Goal: Communication & Community: Share content

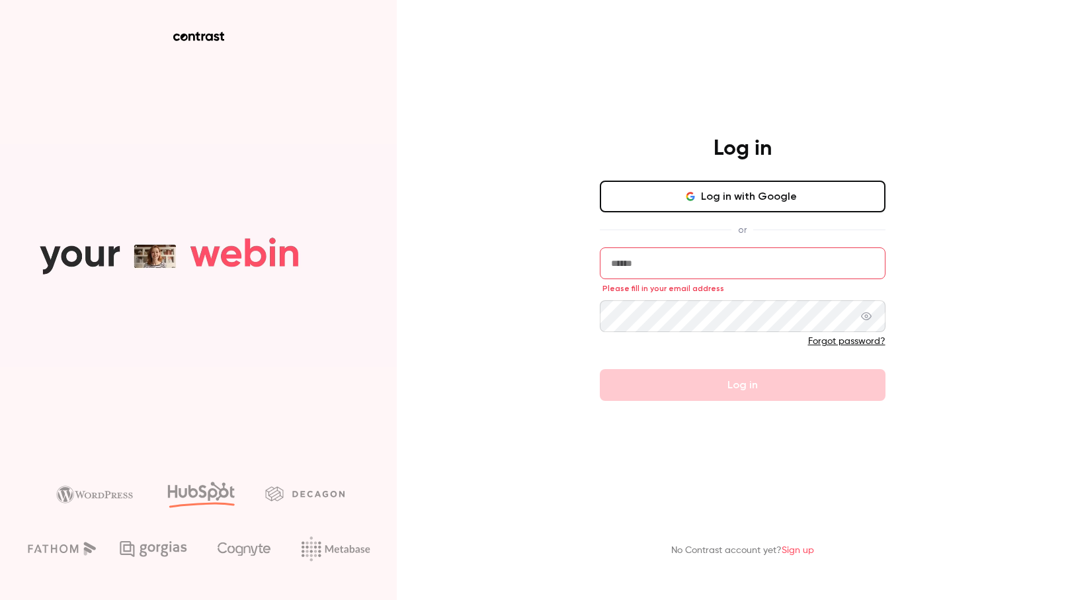
click at [691, 198] on icon "button" at bounding box center [690, 198] width 7 height 3
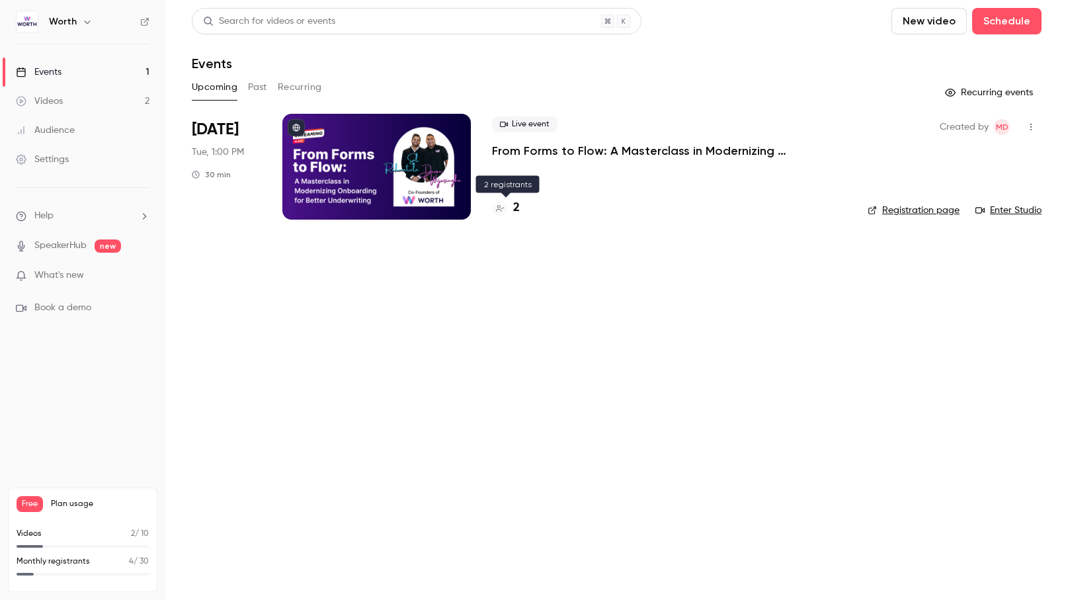
click at [517, 208] on h4 "2" at bounding box center [516, 208] width 7 height 18
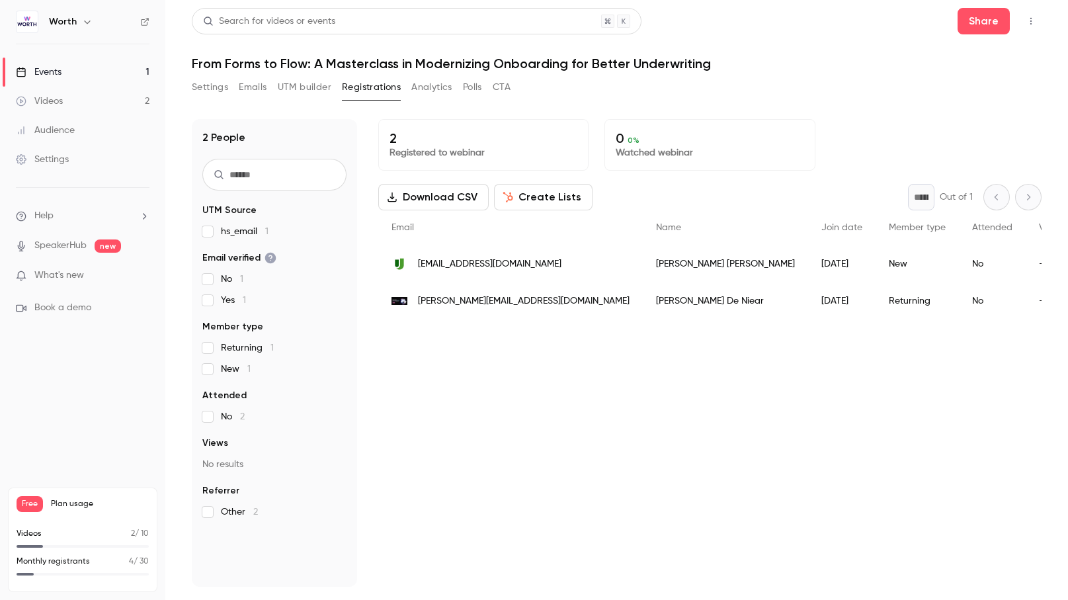
click at [1033, 23] on icon "button" at bounding box center [1031, 21] width 11 height 9
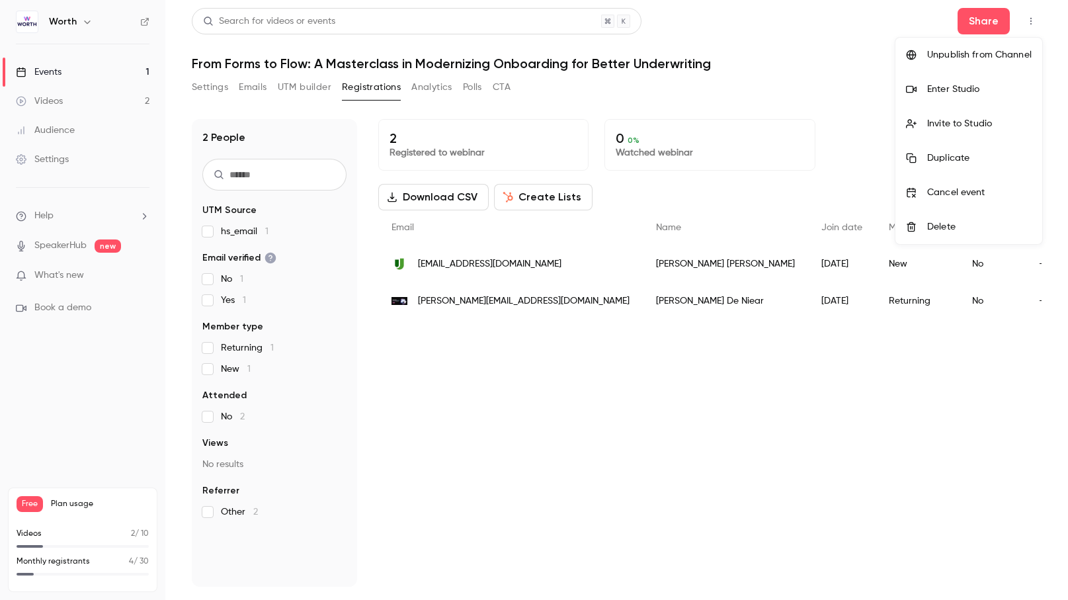
click at [983, 17] on div at bounding box center [534, 300] width 1068 height 600
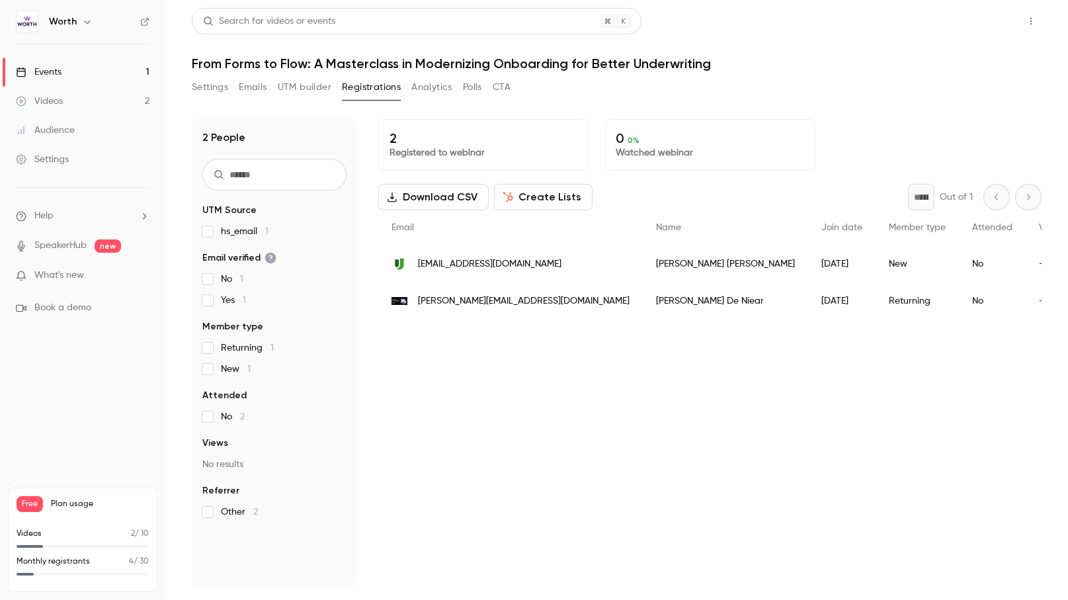
click at [982, 19] on button "Share" at bounding box center [984, 21] width 52 height 26
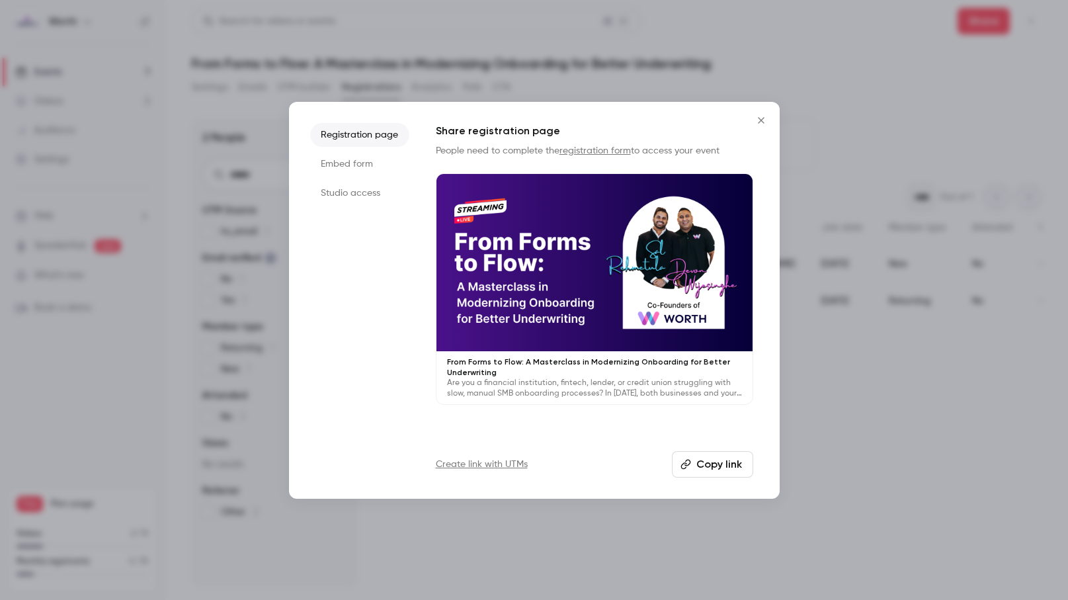
click at [696, 465] on button "Copy link" at bounding box center [712, 464] width 81 height 26
